Goal: Entertainment & Leisure: Browse casually

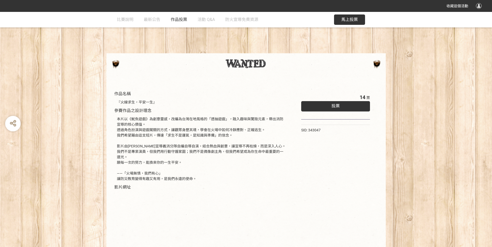
click at [181, 18] on span "作品投票" at bounding box center [179, 19] width 17 height 5
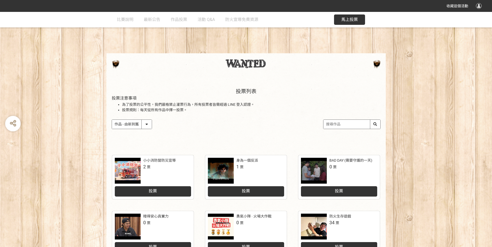
click at [112, 120] on select "作品 - 由新到舊 作品 - 由舊到新 票數 - 由多到少 票數 - 由少到多" at bounding box center [132, 124] width 40 height 9
select select "vote"
click option "票數 - 由多到少" at bounding box center [0, 0] width 0 height 0
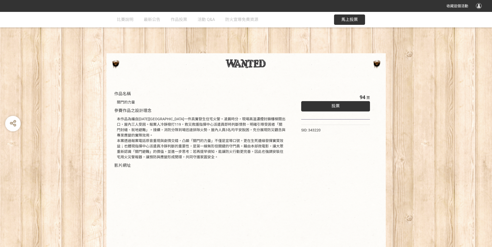
scroll to position [47, 0]
